Goal: Transaction & Acquisition: Purchase product/service

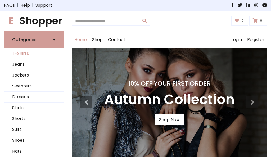
click at [34, 53] on link "T-Shirts" at bounding box center [33, 53] width 59 height 11
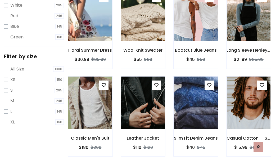
scroll to position [10, 0]
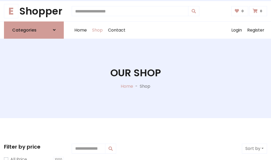
click at [136, 78] on h1 "Our Shop" at bounding box center [135, 73] width 51 height 12
click at [169, 30] on div "Home Shop Contact Log out Login Register" at bounding box center [169, 30] width 195 height 17
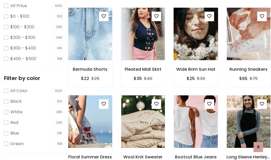
click at [196, 43] on img at bounding box center [195, 33] width 53 height 127
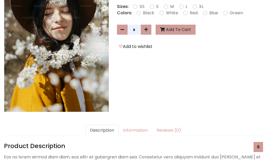
scroll to position [130, 0]
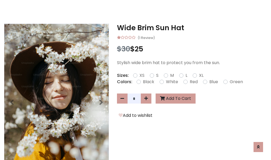
click at [192, 28] on h3 "Wide Brim Sun Hat" at bounding box center [192, 28] width 150 height 8
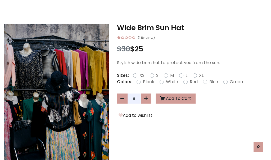
click at [192, 28] on h3 "Wide Brim Sun Hat" at bounding box center [192, 28] width 150 height 8
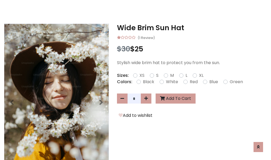
click at [192, 28] on h3 "Wide Brim Sun Hat" at bounding box center [192, 28] width 150 height 8
